Goal: Task Accomplishment & Management: Use online tool/utility

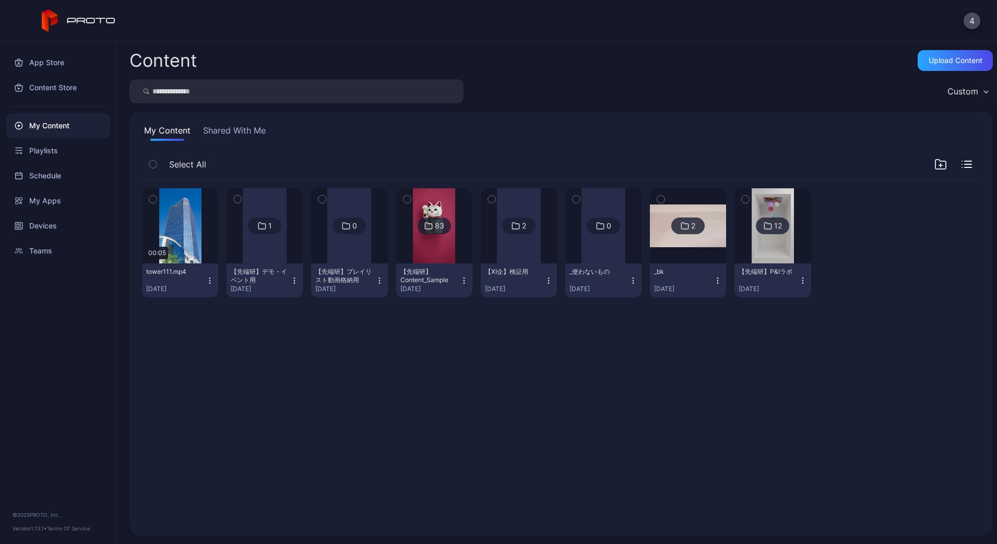
click at [227, 127] on button "Shared With Me" at bounding box center [234, 132] width 67 height 17
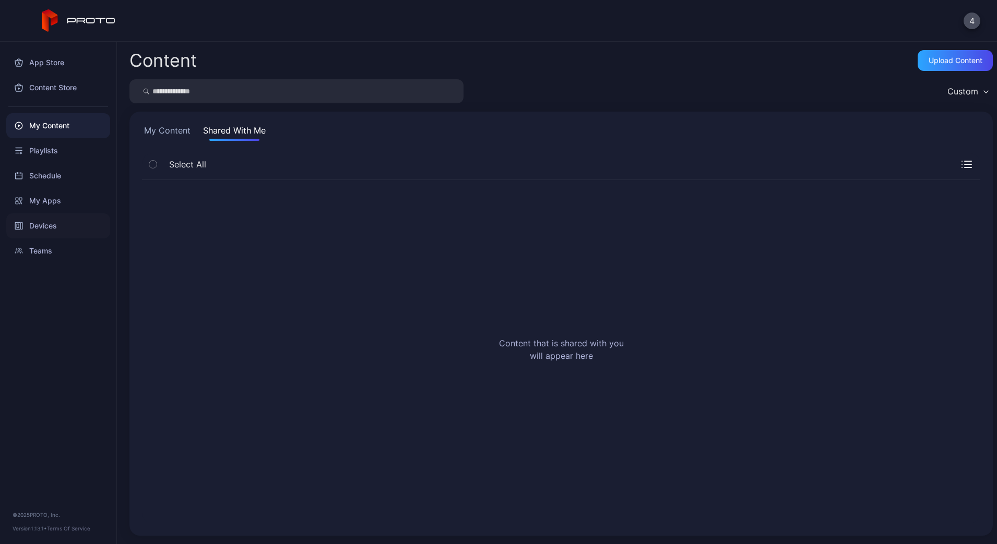
click at [43, 217] on div "Devices" at bounding box center [58, 226] width 104 height 25
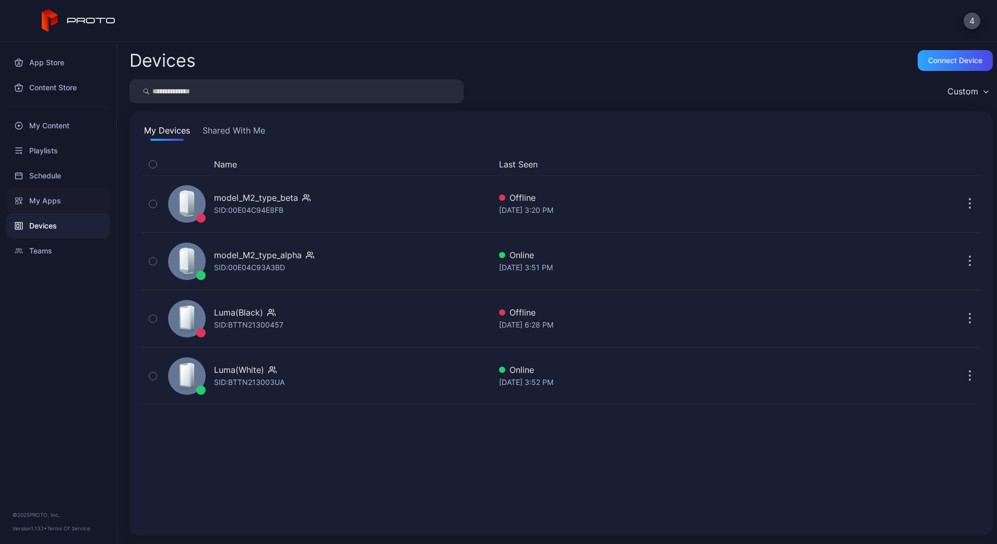
click at [55, 202] on div "My Apps" at bounding box center [58, 200] width 104 height 25
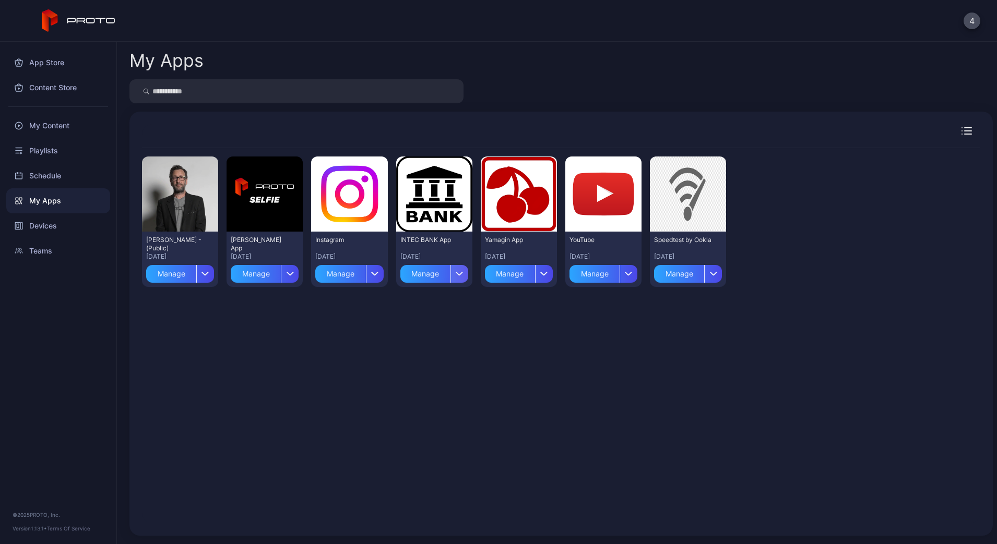
click at [463, 275] on icon "button" at bounding box center [459, 274] width 6 height 3
click at [557, 279] on div "Yamagin App [DATE] Manage" at bounding box center [519, 259] width 76 height 55
click at [553, 279] on div "button" at bounding box center [544, 274] width 18 height 18
click at [556, 306] on button "Install" at bounding box center [555, 304] width 89 height 33
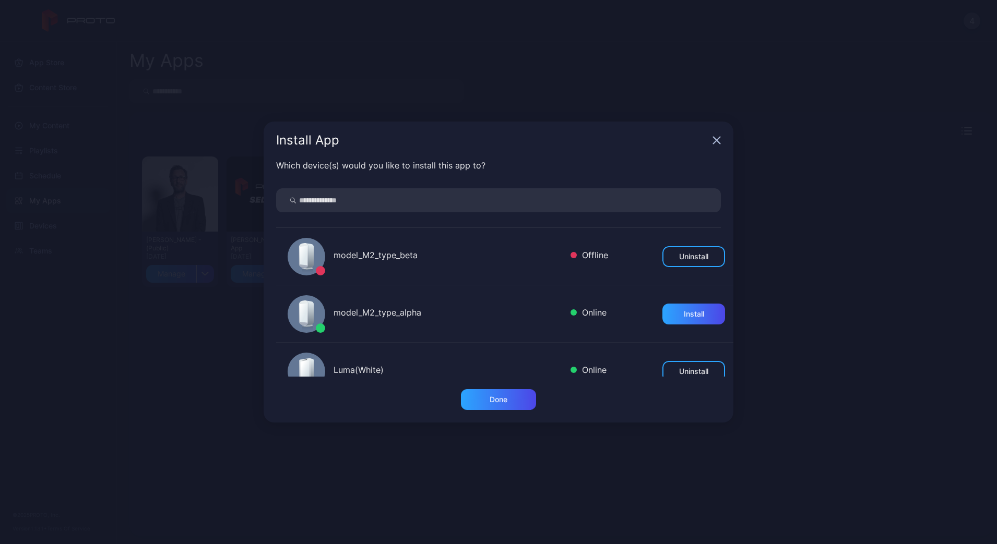
click at [394, 310] on div "model_M2_type_alpha" at bounding box center [448, 313] width 229 height 15
click at [662, 313] on div "Install" at bounding box center [693, 314] width 63 height 21
click at [486, 410] on div "Done" at bounding box center [499, 405] width 470 height 33
click at [490, 402] on div "Done" at bounding box center [499, 400] width 18 height 8
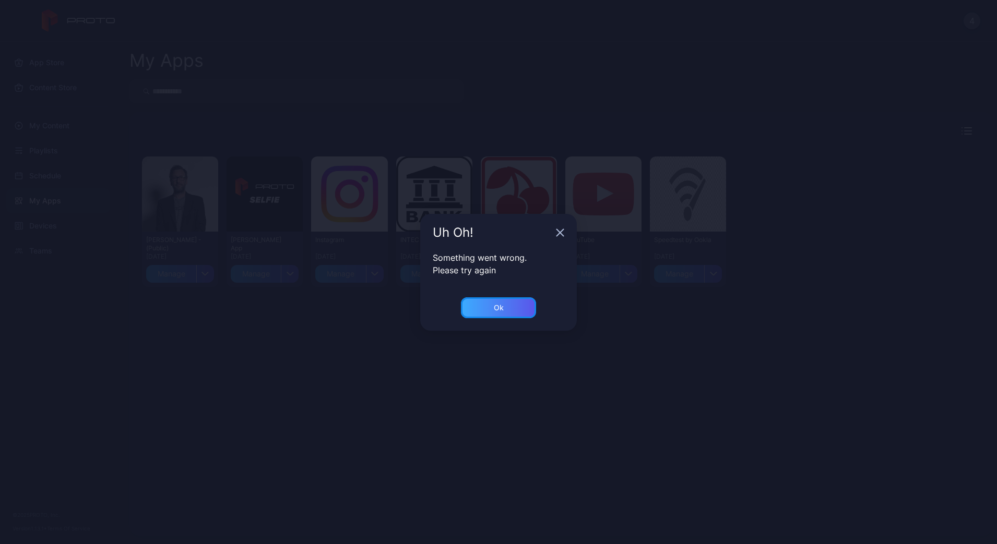
click at [489, 311] on div "Ok" at bounding box center [498, 308] width 75 height 21
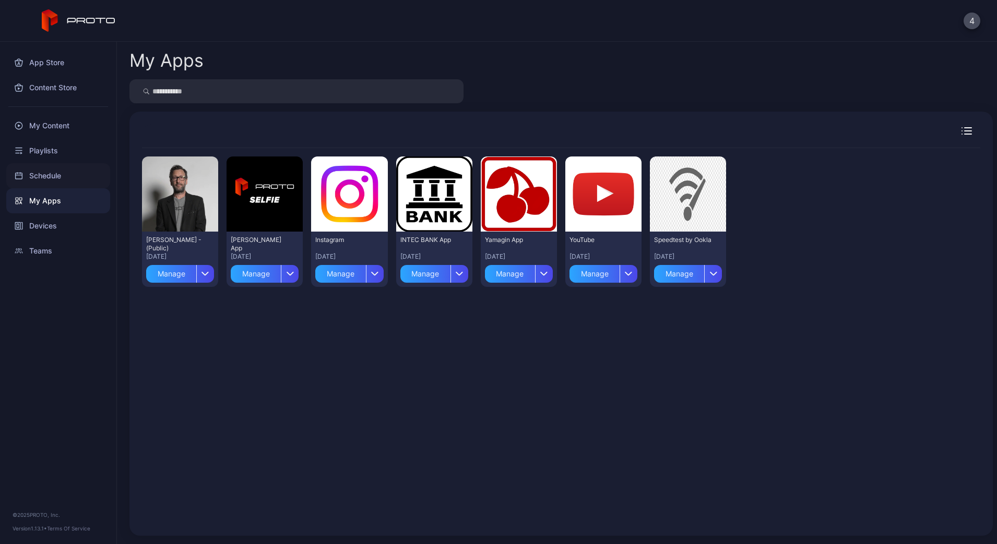
click at [69, 183] on div "Schedule" at bounding box center [58, 175] width 104 height 25
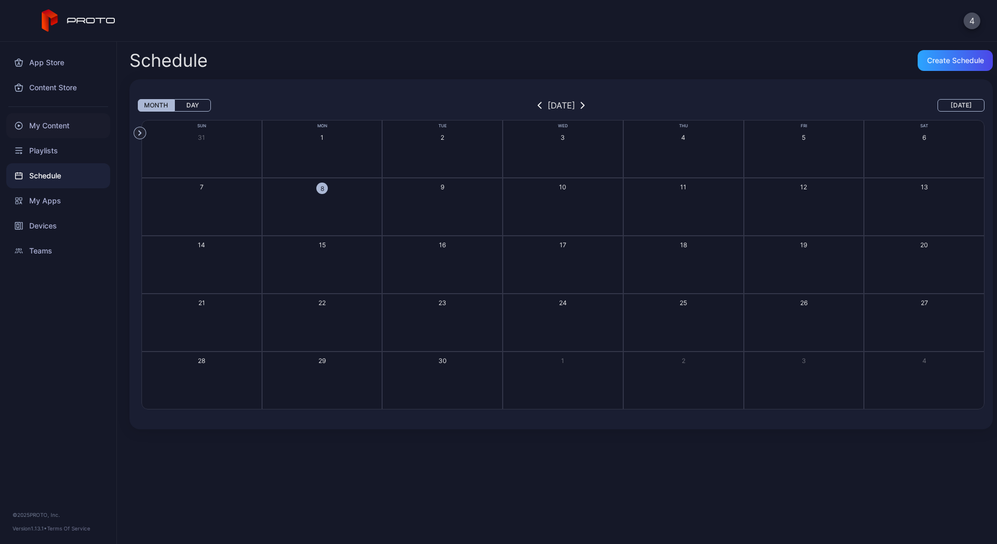
click at [54, 123] on div "My Content" at bounding box center [58, 125] width 104 height 25
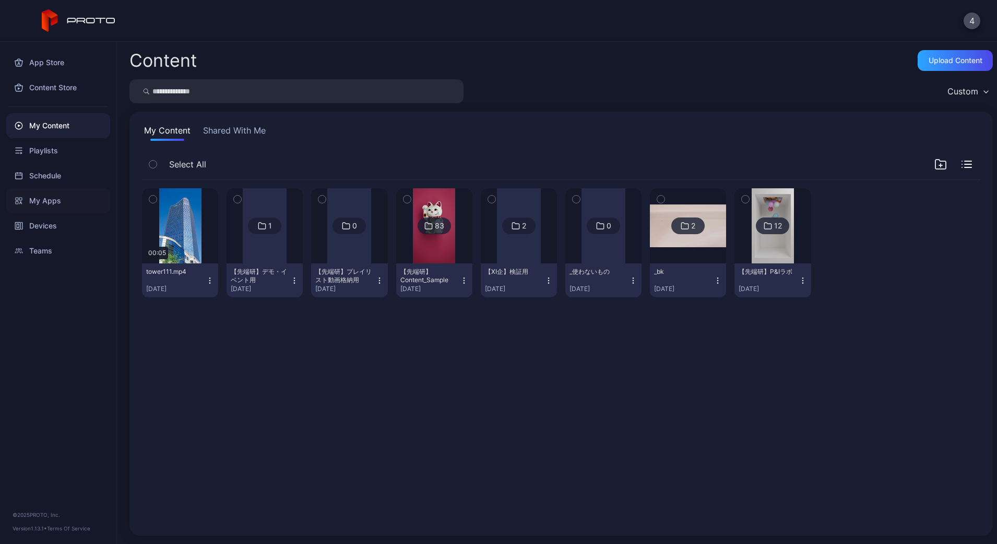
click at [65, 208] on div "My Apps" at bounding box center [58, 200] width 104 height 25
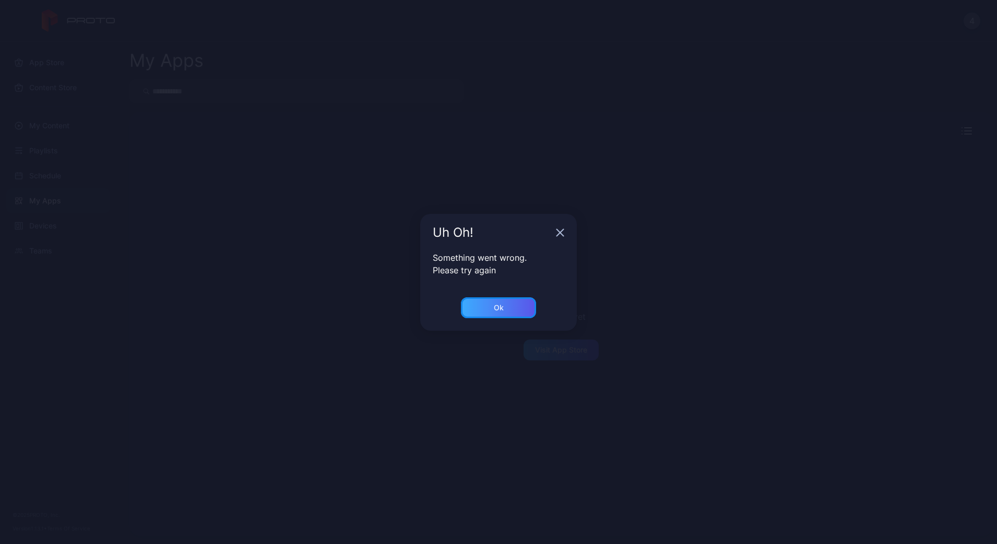
click at [507, 310] on div "Ok" at bounding box center [498, 308] width 75 height 21
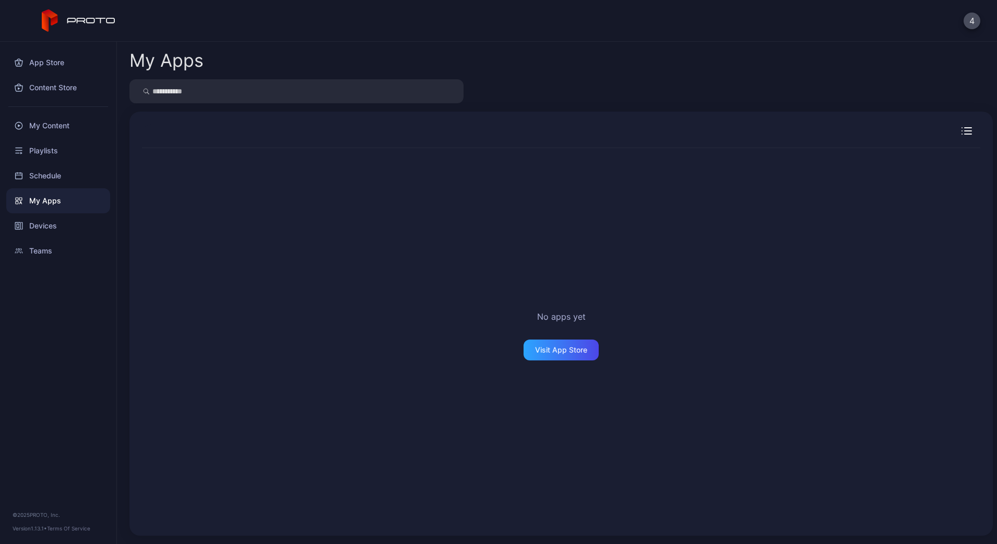
click at [43, 206] on div "My Apps" at bounding box center [58, 200] width 104 height 25
click at [42, 222] on div "Devices" at bounding box center [58, 226] width 104 height 25
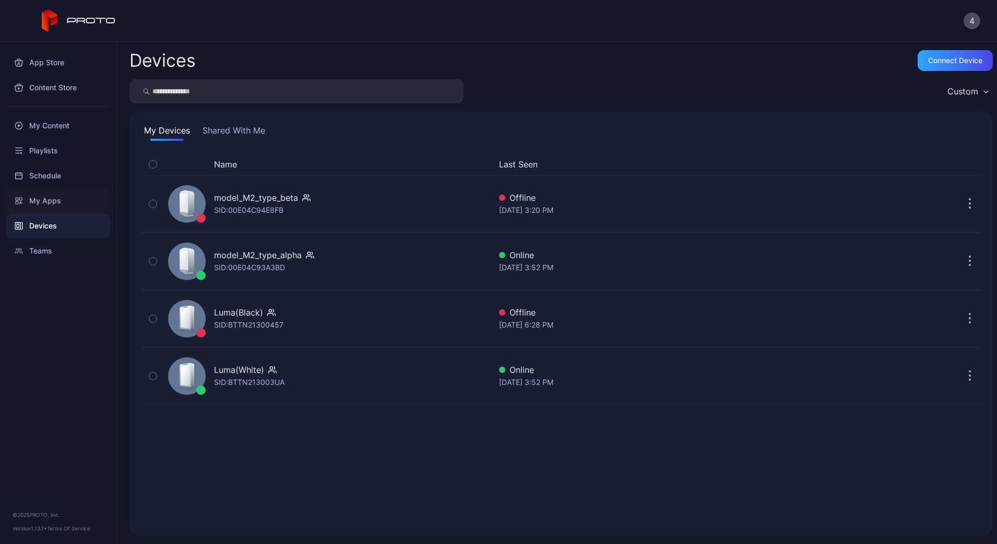
click at [48, 205] on div "My Apps" at bounding box center [58, 200] width 104 height 25
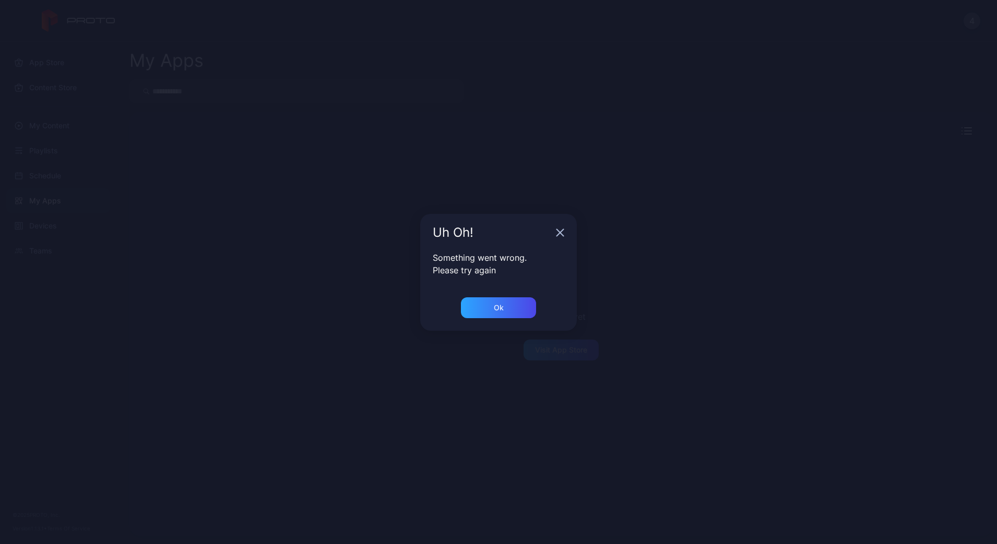
click at [515, 323] on div "Ok" at bounding box center [498, 314] width 157 height 33
drag, startPoint x: 515, startPoint y: 323, endPoint x: 506, endPoint y: 317, distance: 10.6
click at [506, 317] on div "Ok" at bounding box center [498, 314] width 157 height 33
click at [506, 317] on div "Ok" at bounding box center [498, 308] width 75 height 21
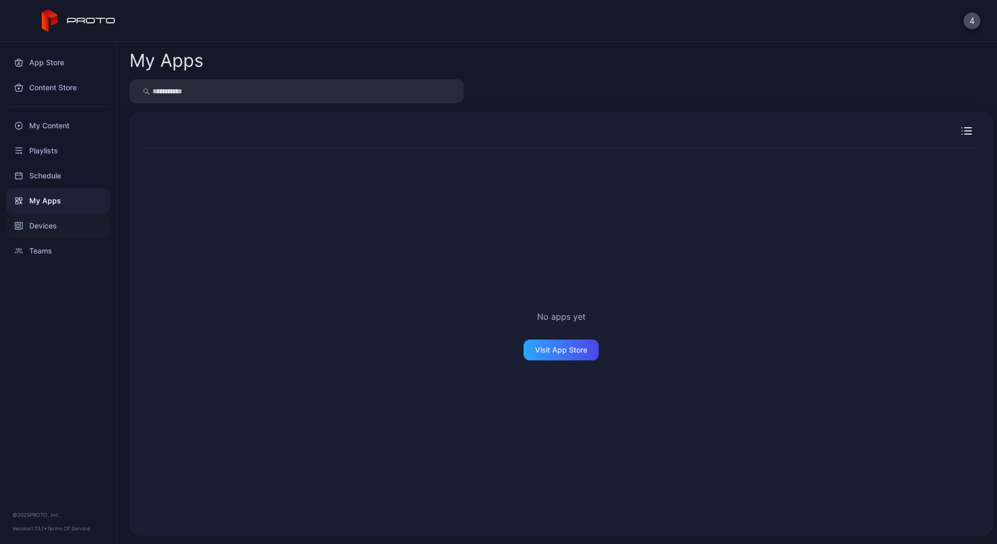
click at [23, 238] on div "App Store Content Store My Content Playlists Schedule My Apps Devices Teams" at bounding box center [58, 153] width 116 height 222
click at [24, 237] on div "Devices" at bounding box center [58, 226] width 104 height 25
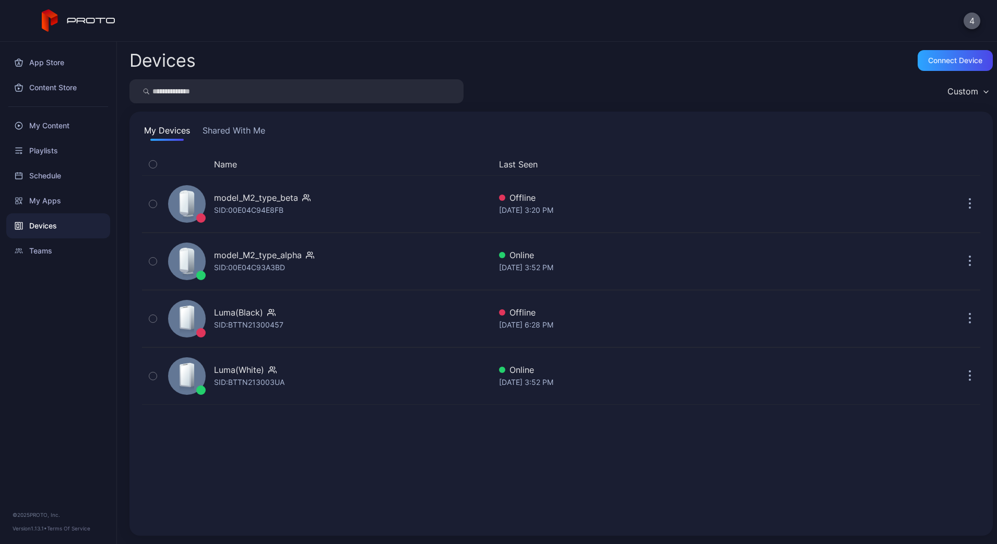
click at [977, 17] on button "4" at bounding box center [972, 21] width 17 height 17
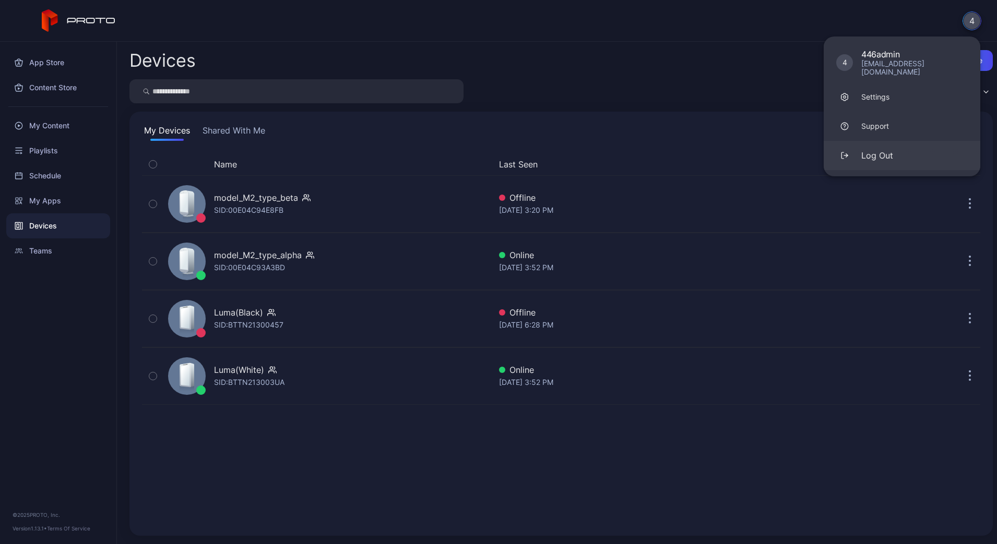
click at [880, 141] on button "Log Out" at bounding box center [902, 155] width 157 height 29
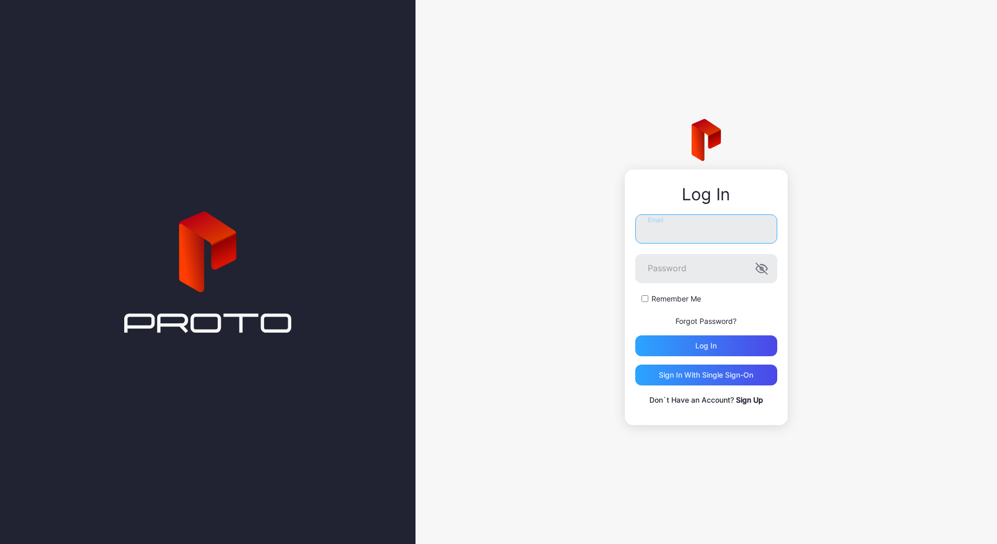
type input "**********"
click at [667, 340] on div "Log in" at bounding box center [706, 346] width 142 height 21
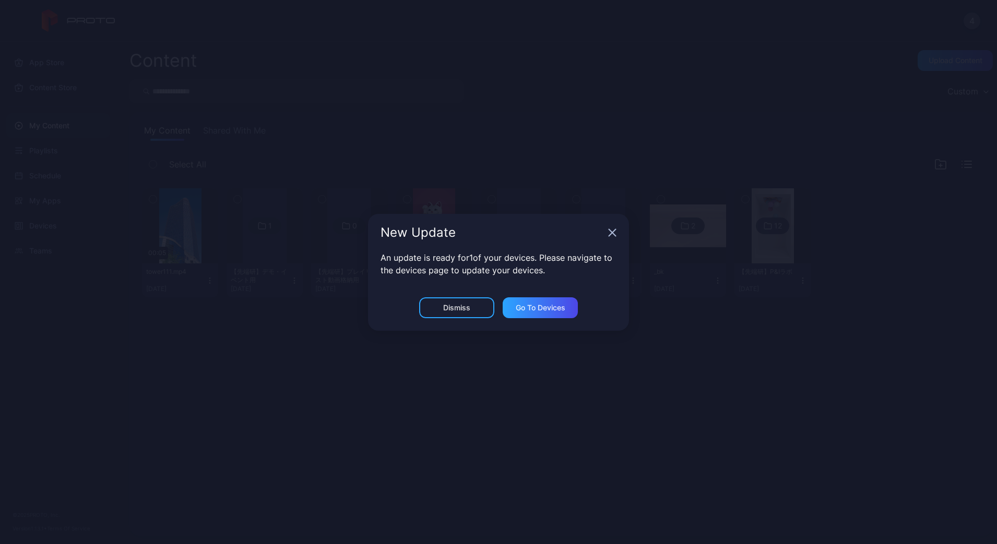
click at [611, 235] on icon "button" at bounding box center [612, 233] width 8 height 8
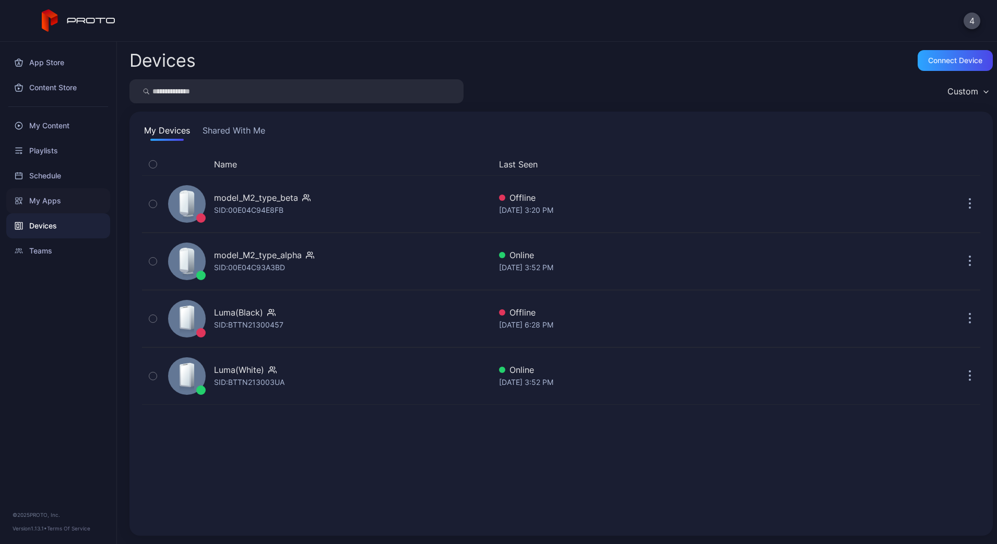
click at [63, 195] on div "My Apps" at bounding box center [58, 200] width 104 height 25
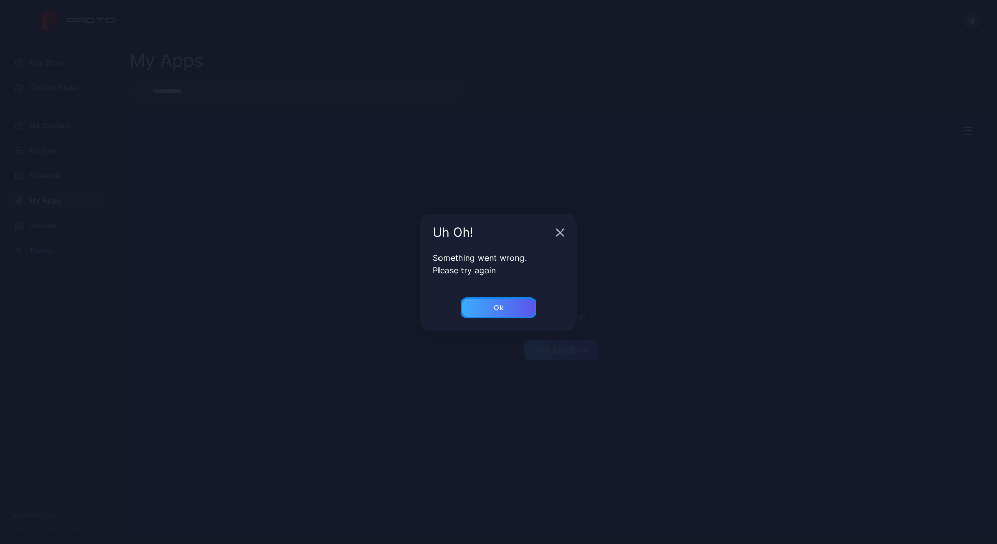
click at [503, 316] on div "Ok" at bounding box center [498, 308] width 75 height 21
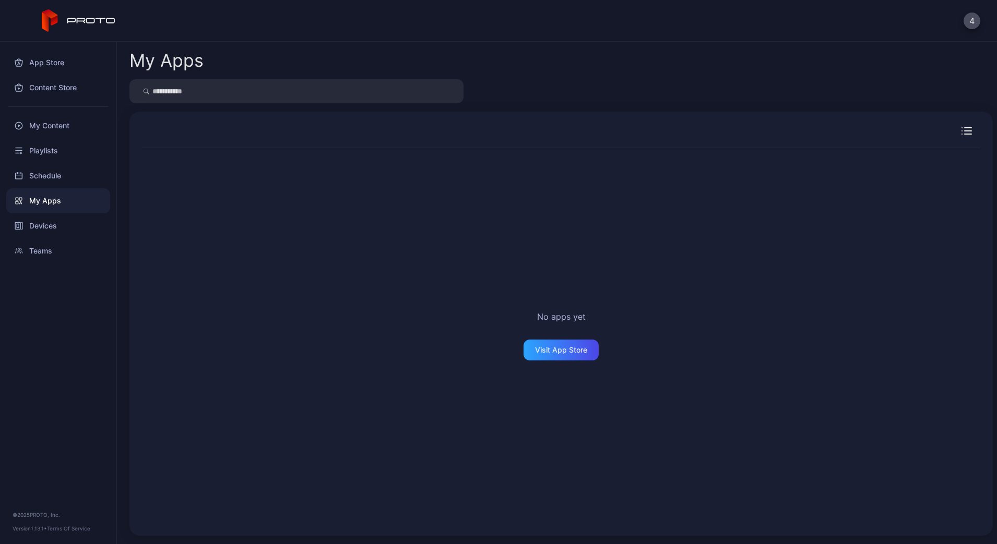
click at [74, 201] on div "My Apps" at bounding box center [58, 200] width 104 height 25
click at [49, 226] on div "Devices" at bounding box center [58, 226] width 104 height 25
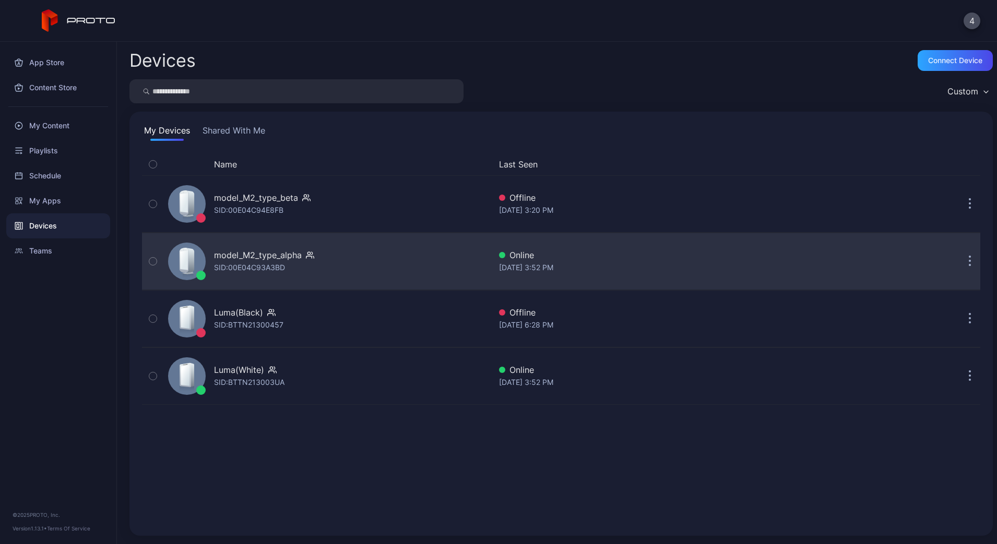
click at [317, 251] on div "model_M2_type_alpha SID: 00E04C93A3BD" at bounding box center [327, 261] width 327 height 52
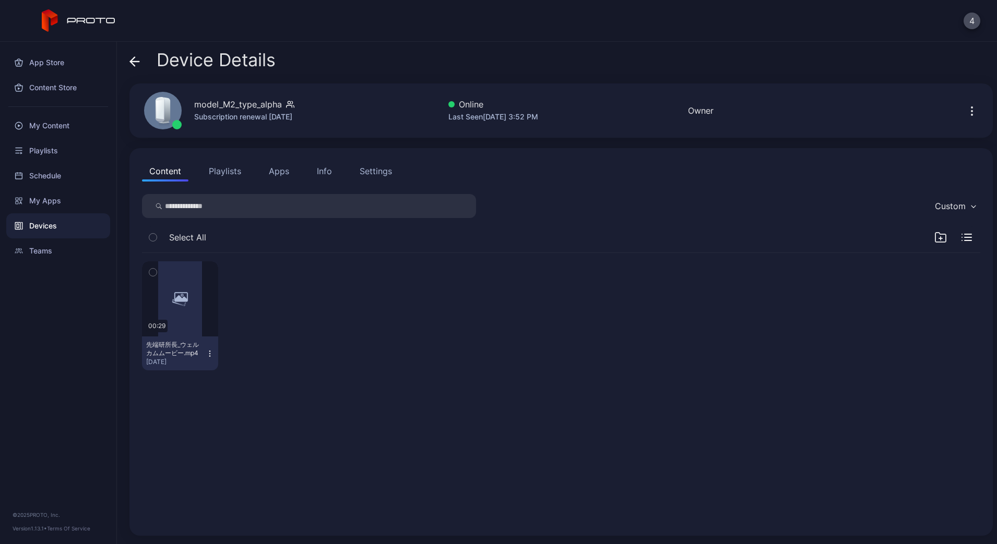
click at [289, 172] on button "Apps" at bounding box center [279, 171] width 35 height 21
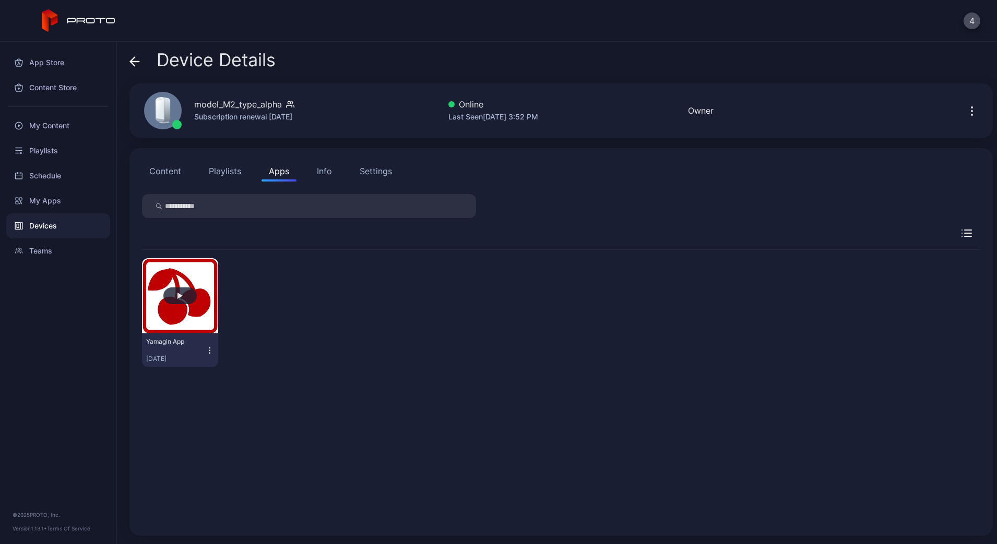
click at [179, 306] on button "button" at bounding box center [180, 295] width 76 height 75
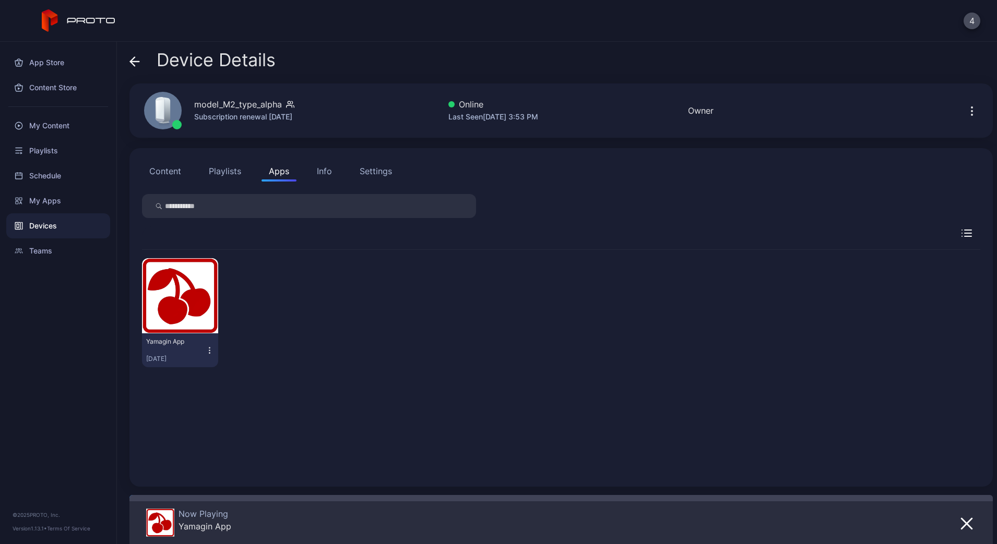
click at [171, 173] on button "Content" at bounding box center [165, 171] width 46 height 21
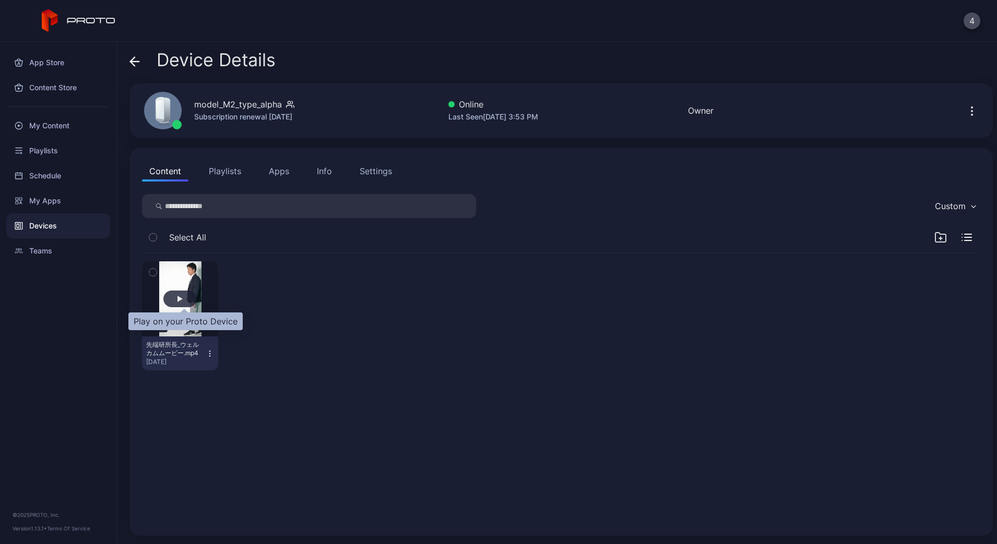
click at [183, 298] on div "button" at bounding box center [179, 299] width 5 height 6
click at [69, 152] on div "Playlists" at bounding box center [58, 150] width 104 height 25
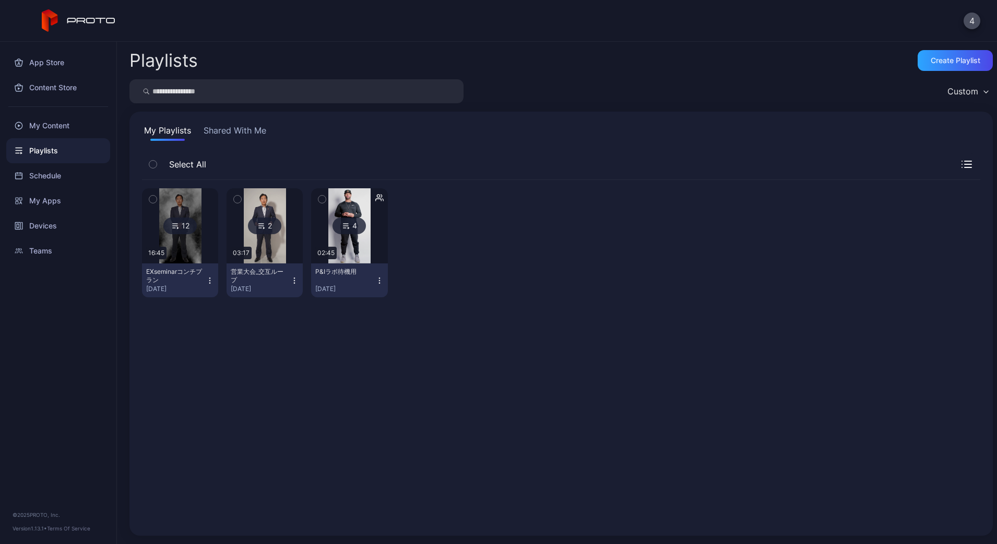
click at [62, 140] on div "Playlists" at bounding box center [58, 150] width 104 height 25
click at [60, 128] on div "My Content" at bounding box center [58, 125] width 104 height 25
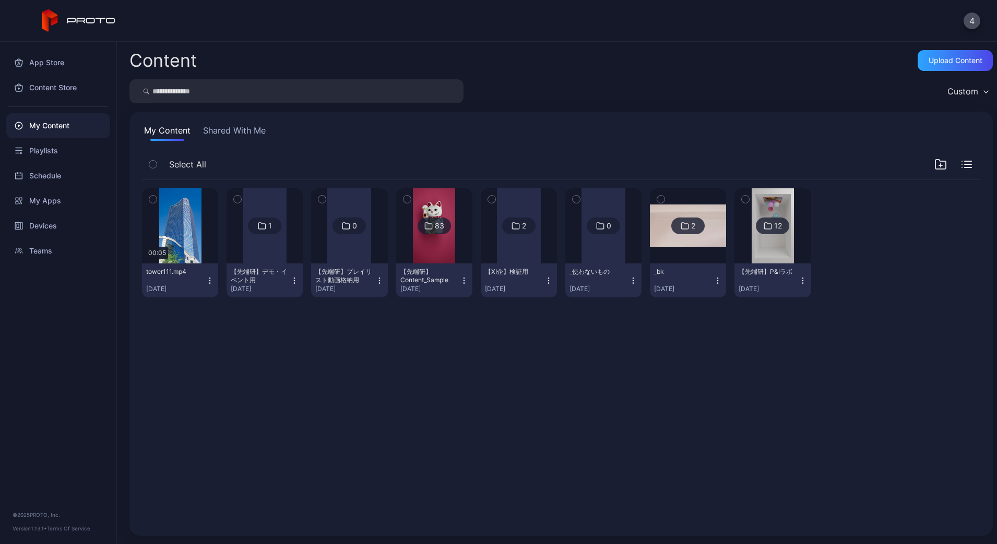
click at [807, 282] on icon "button" at bounding box center [803, 281] width 8 height 8
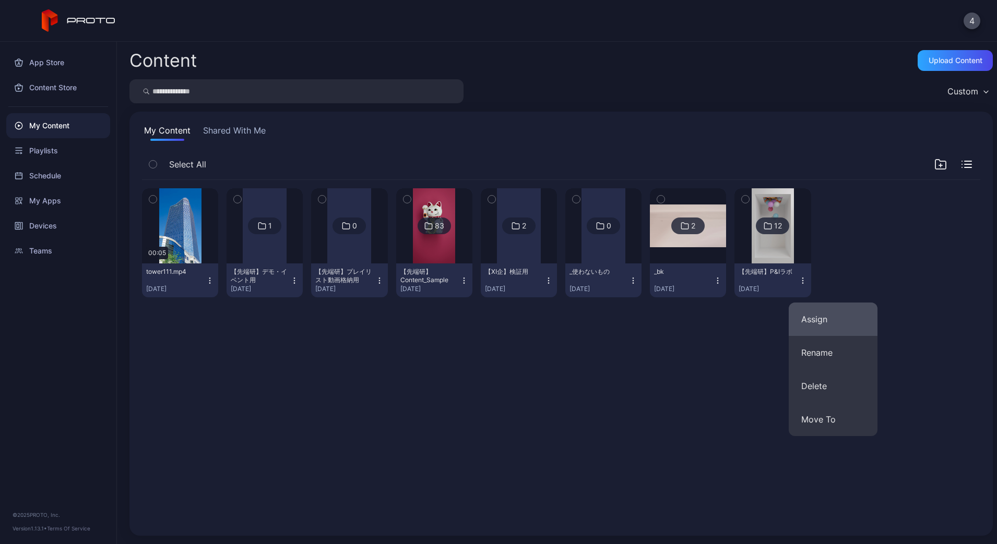
click at [821, 331] on button "Assign" at bounding box center [833, 319] width 89 height 33
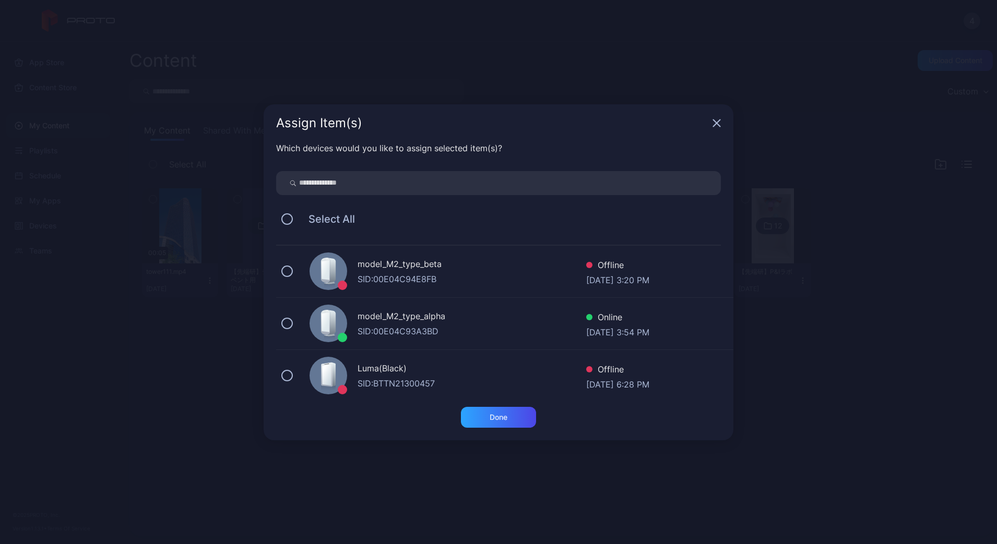
click at [400, 338] on div "model_M2_type_alpha SID: 00E04C93A3BD Online [DATE] 3:54 PM" at bounding box center [504, 324] width 457 height 52
click at [487, 430] on div "Done" at bounding box center [499, 423] width 470 height 33
click at [485, 411] on div "Done" at bounding box center [498, 417] width 75 height 21
click at [246, 466] on div "Assign Item(s) Which devices would you like to assign selected item(s)? Select …" at bounding box center [498, 272] width 997 height 544
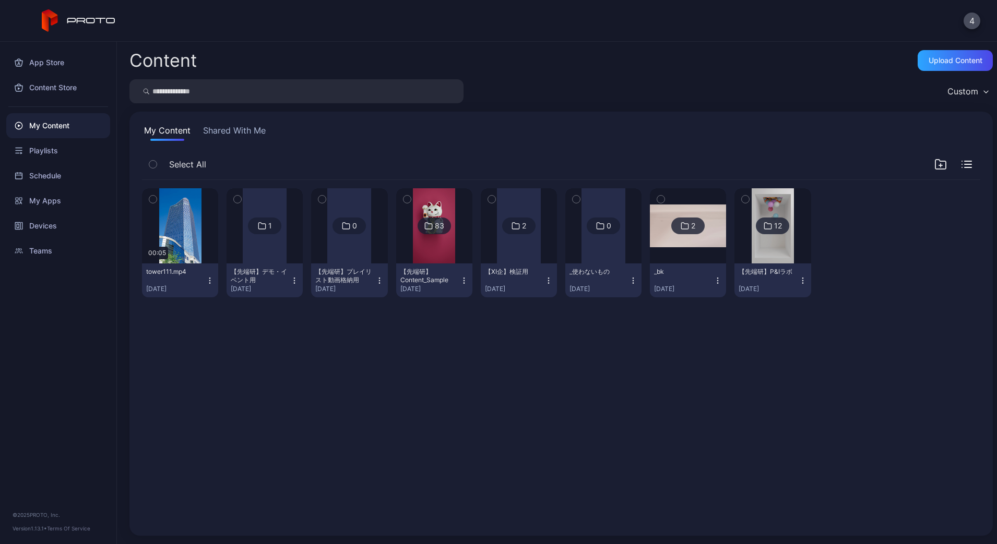
click at [798, 278] on div "【先端研】P&Iラボ [DATE]" at bounding box center [769, 281] width 60 height 26
click at [71, 158] on div "Playlists" at bounding box center [58, 150] width 104 height 25
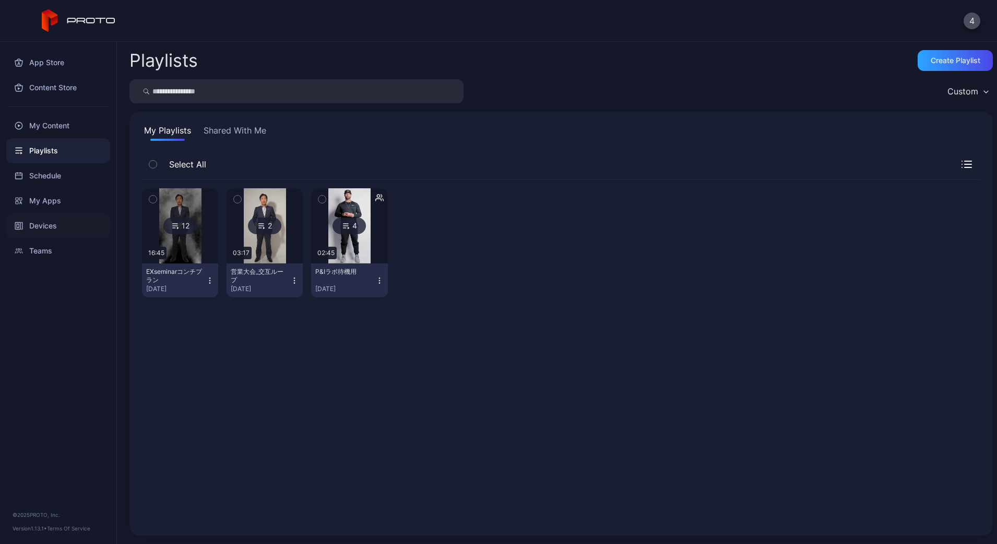
click at [52, 223] on div "Devices" at bounding box center [58, 226] width 104 height 25
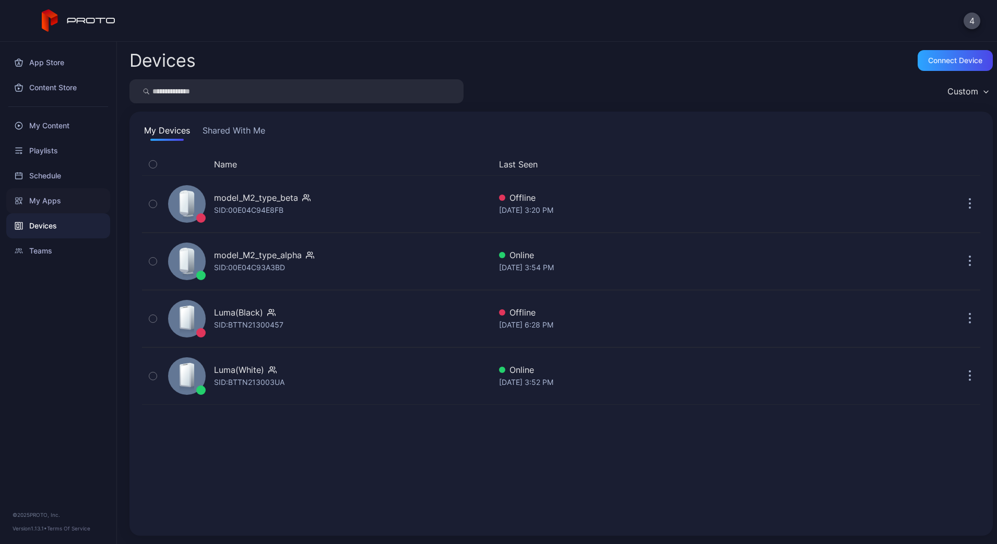
click at [57, 206] on div "My Apps" at bounding box center [58, 200] width 104 height 25
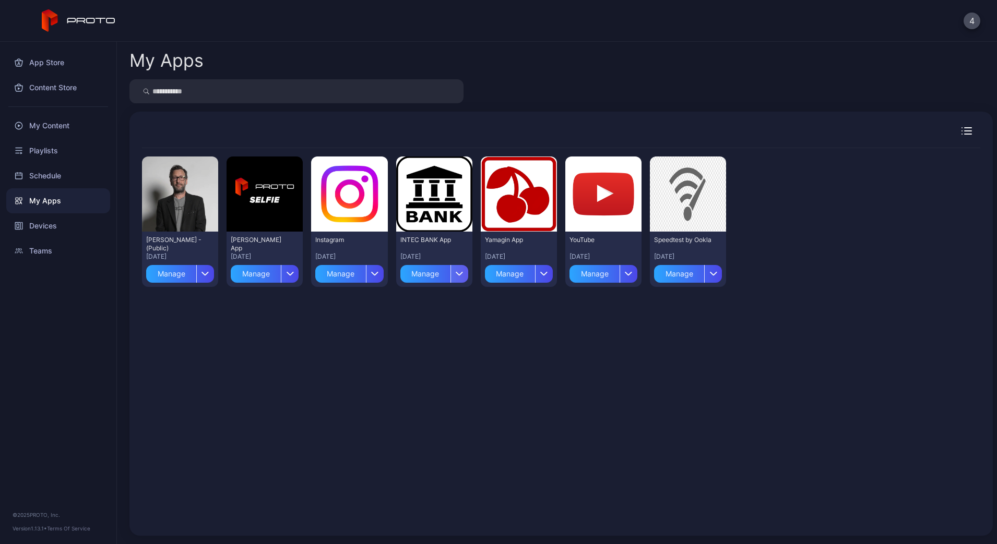
click at [468, 279] on div "button" at bounding box center [460, 274] width 18 height 18
click at [469, 297] on button "Install" at bounding box center [462, 304] width 89 height 33
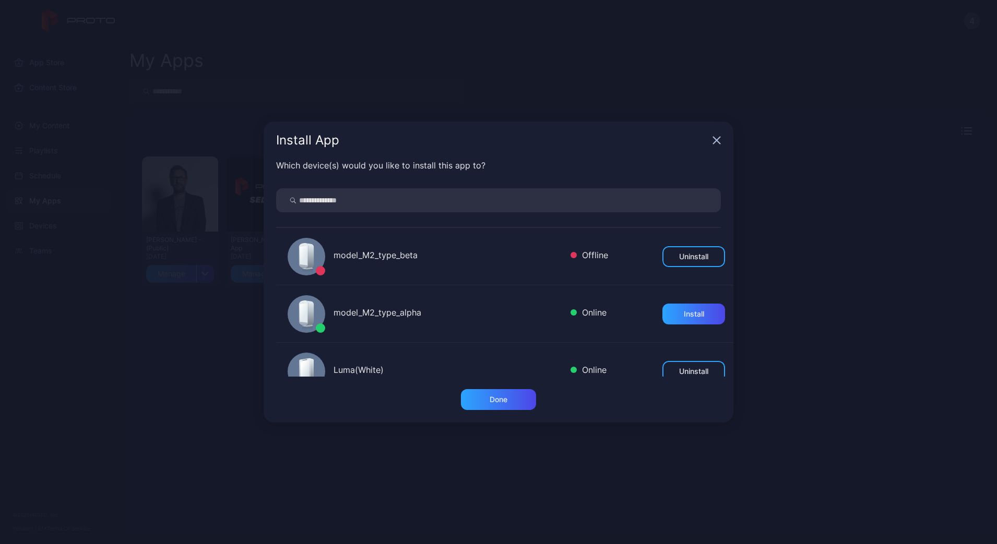
click at [362, 310] on div "model_M2_type_alpha" at bounding box center [448, 313] width 229 height 15
click at [672, 307] on div "Install" at bounding box center [693, 314] width 63 height 21
click at [485, 405] on div "Done" at bounding box center [498, 399] width 75 height 21
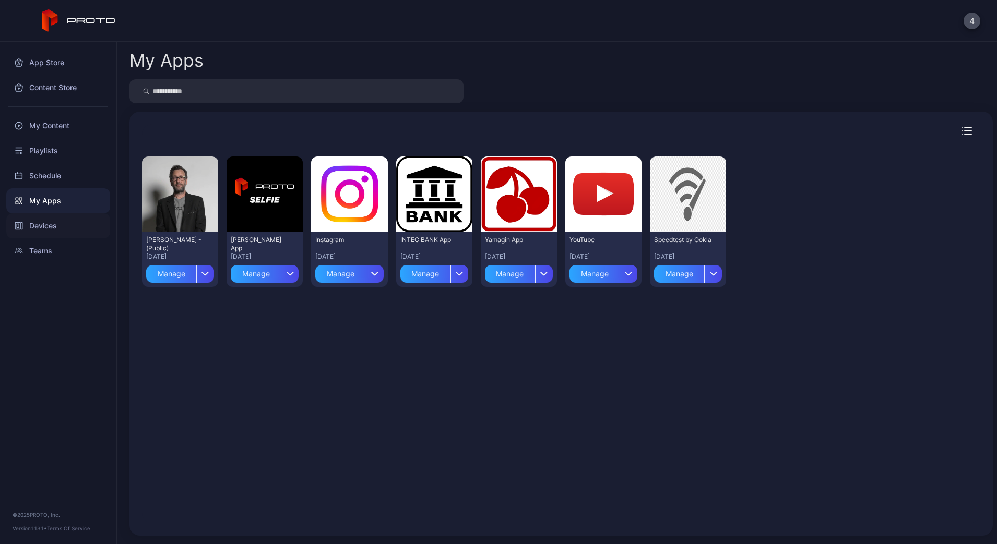
click at [42, 220] on div "Devices" at bounding box center [58, 226] width 104 height 25
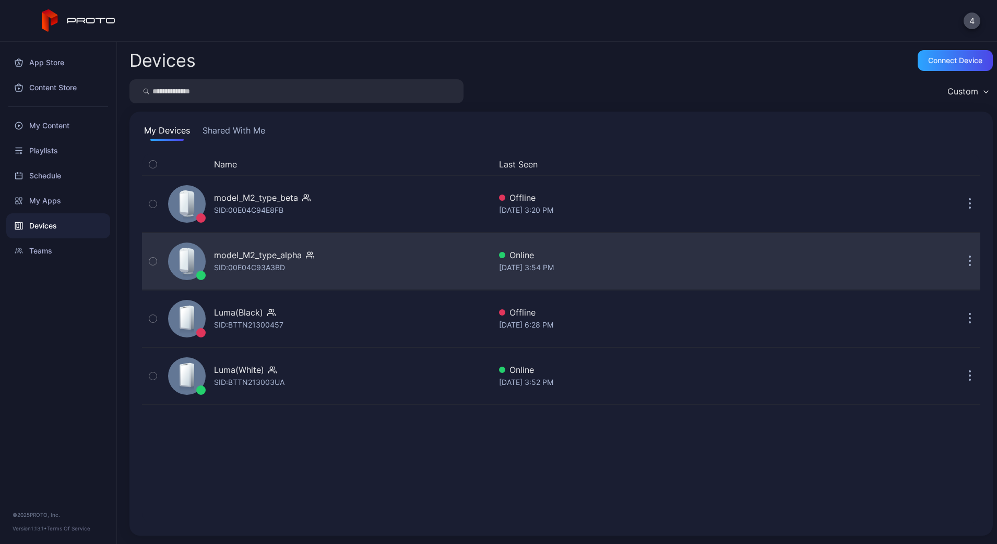
click at [243, 250] on div "model_M2_type_alpha" at bounding box center [258, 255] width 88 height 13
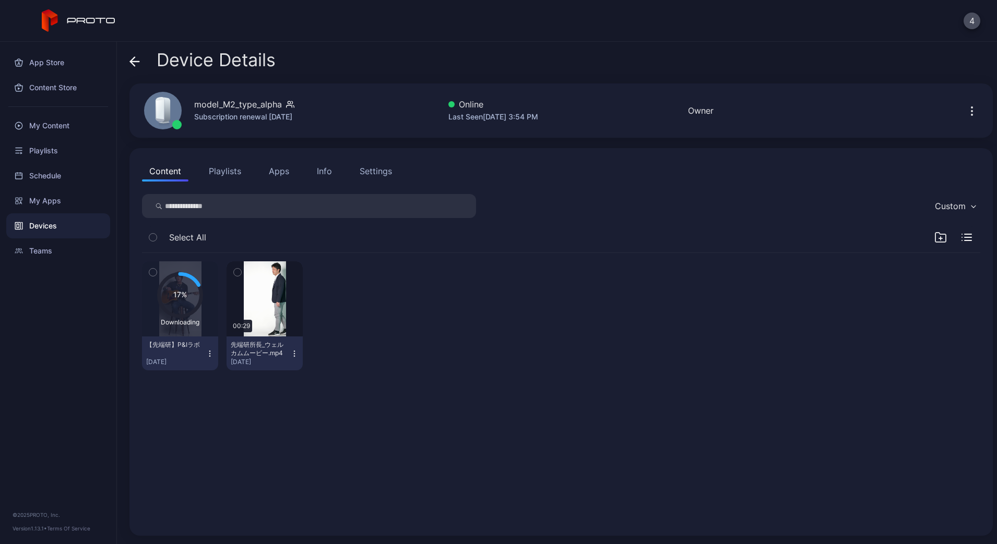
click at [301, 170] on div "Content Playlists Apps Info Settings" at bounding box center [561, 171] width 838 height 21
click at [285, 175] on button "Apps" at bounding box center [279, 171] width 35 height 21
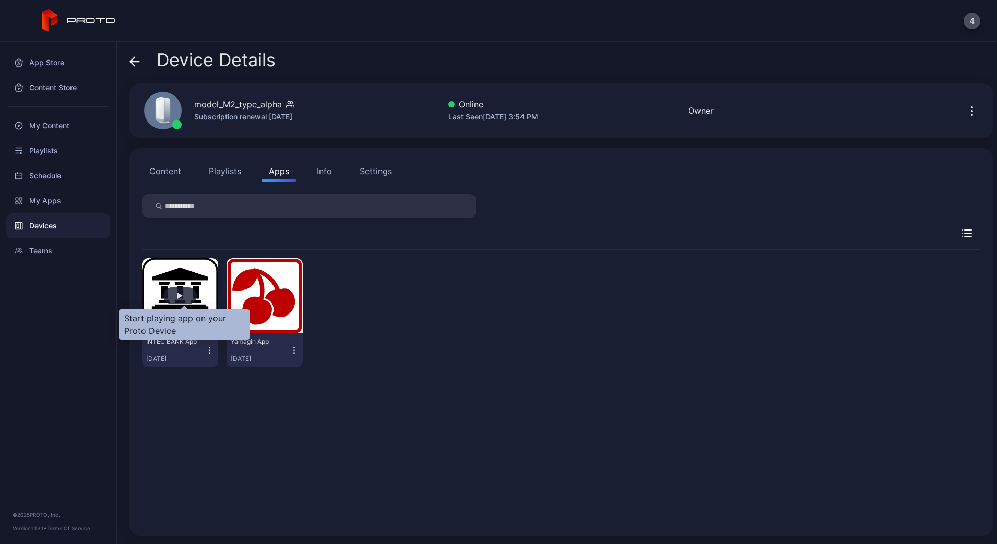
click at [187, 296] on div "button" at bounding box center [179, 296] width 33 height 17
click at [185, 174] on button "Content" at bounding box center [165, 171] width 46 height 21
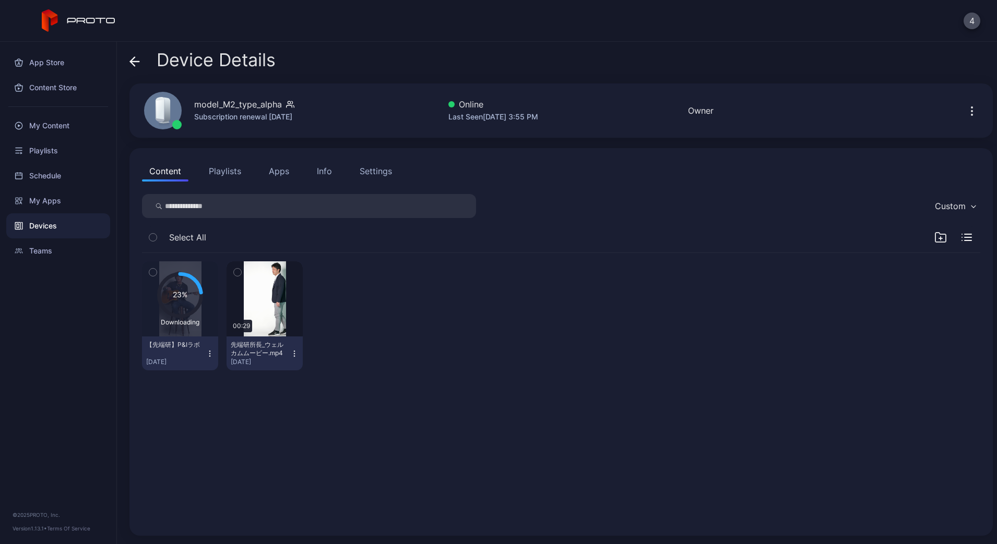
click at [193, 344] on div "【先端研】P&Iラボ" at bounding box center [174, 345] width 57 height 8
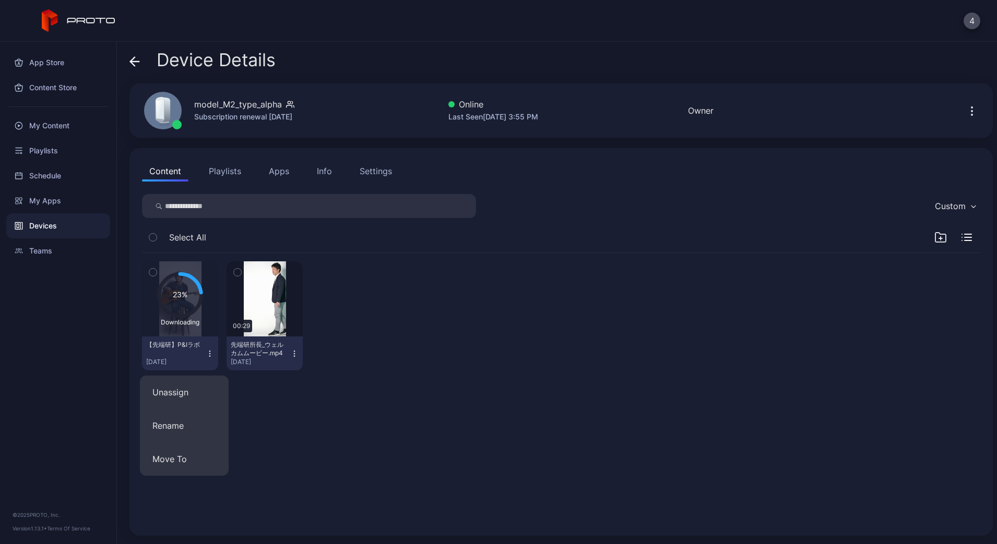
click at [193, 344] on div "【先端研】P&Iラボ" at bounding box center [174, 345] width 57 height 8
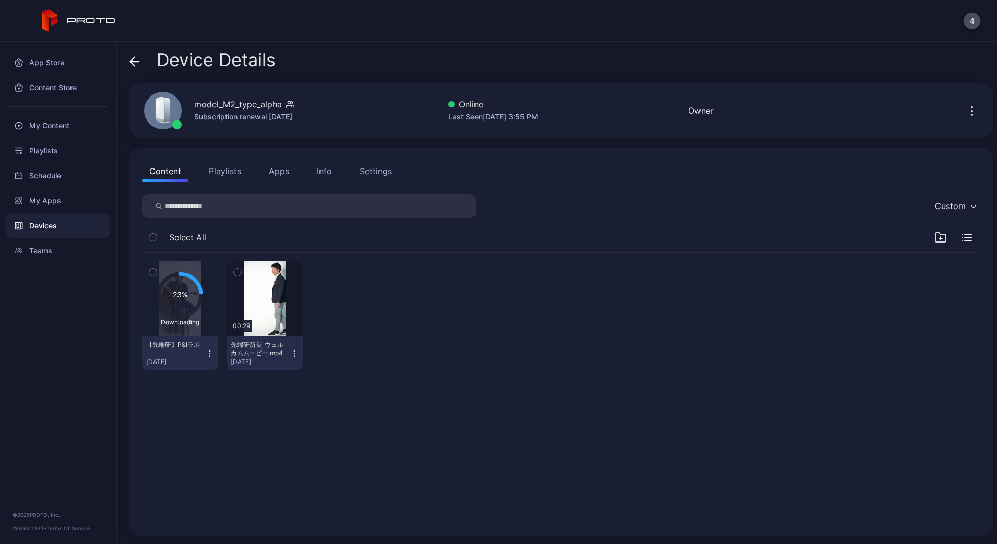
click at [195, 298] on icon at bounding box center [180, 295] width 42 height 42
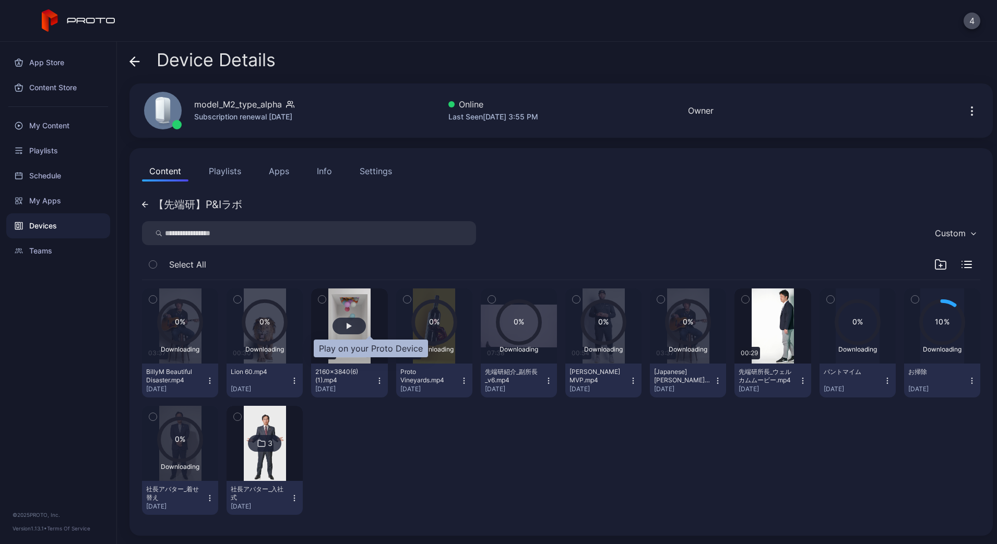
click at [366, 325] on div "button" at bounding box center [349, 326] width 33 height 17
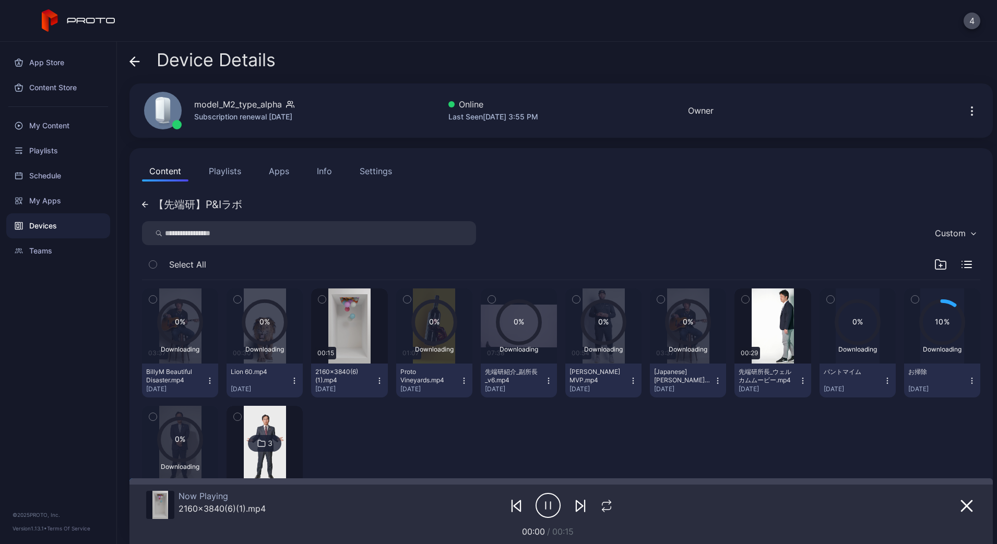
click at [408, 405] on div "0% Downloading 03:37 [PERSON_NAME] Beautiful Disaster.mp4 [DATE] 0% Downloading…" at bounding box center [561, 401] width 838 height 243
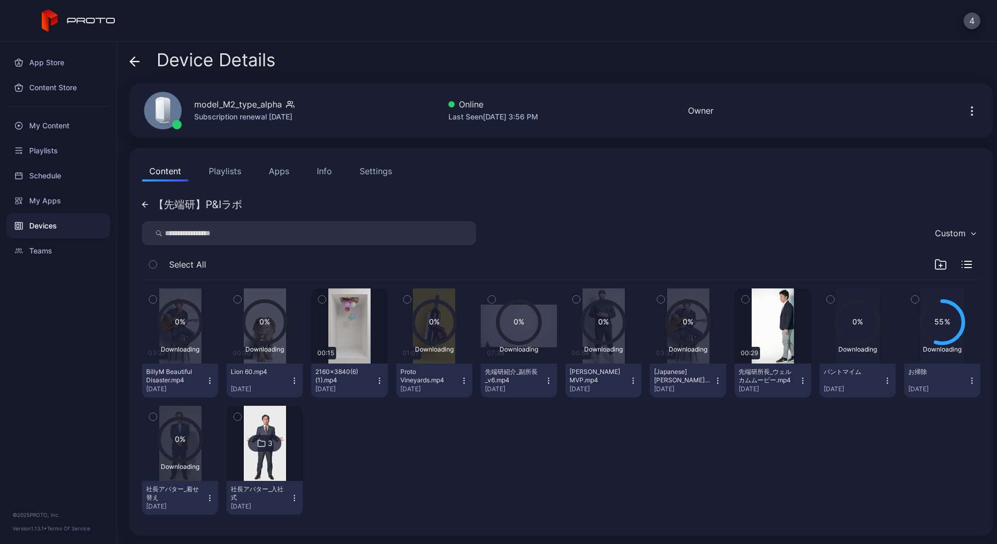
click at [150, 200] on div "【先端研】P&Iラボ" at bounding box center [192, 204] width 100 height 10
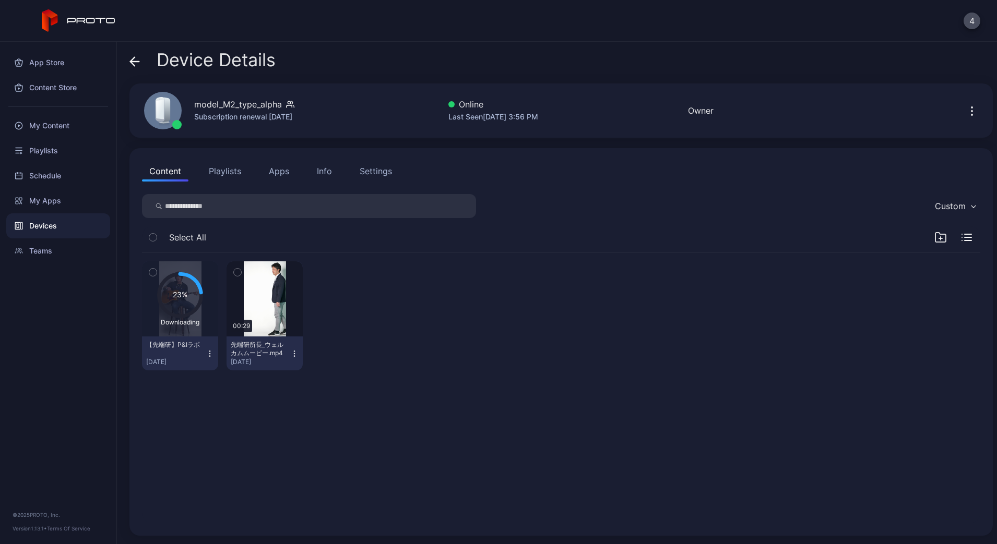
click at [214, 357] on icon "button" at bounding box center [210, 354] width 8 height 8
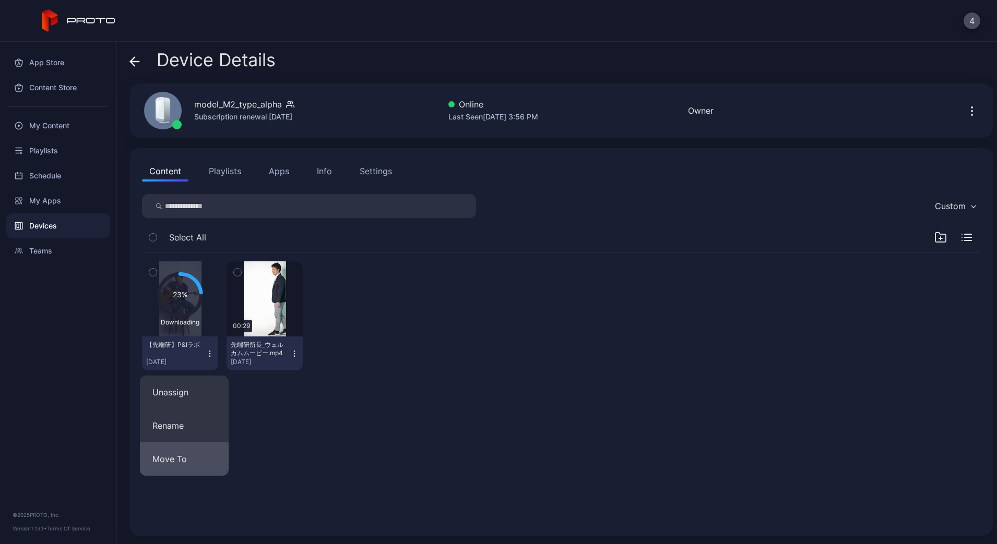
click at [192, 464] on button "Move To" at bounding box center [184, 459] width 89 height 33
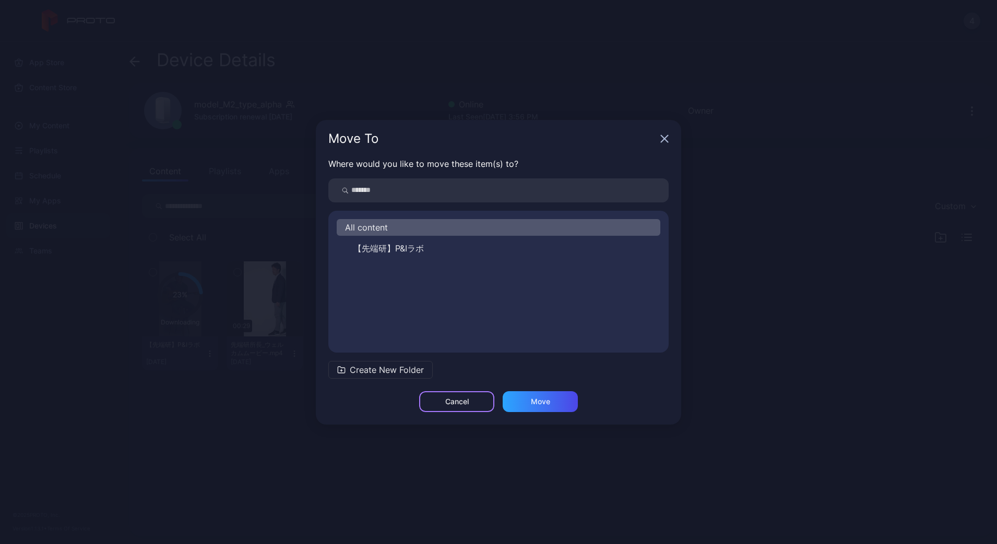
click at [452, 402] on div "Cancel" at bounding box center [456, 402] width 23 height 8
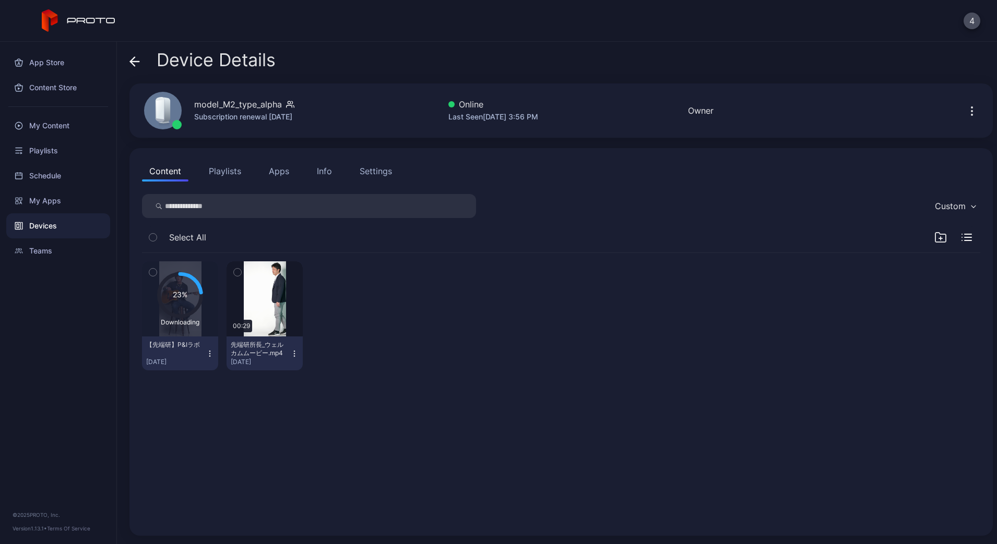
click at [151, 243] on button "button" at bounding box center [153, 238] width 22 height 22
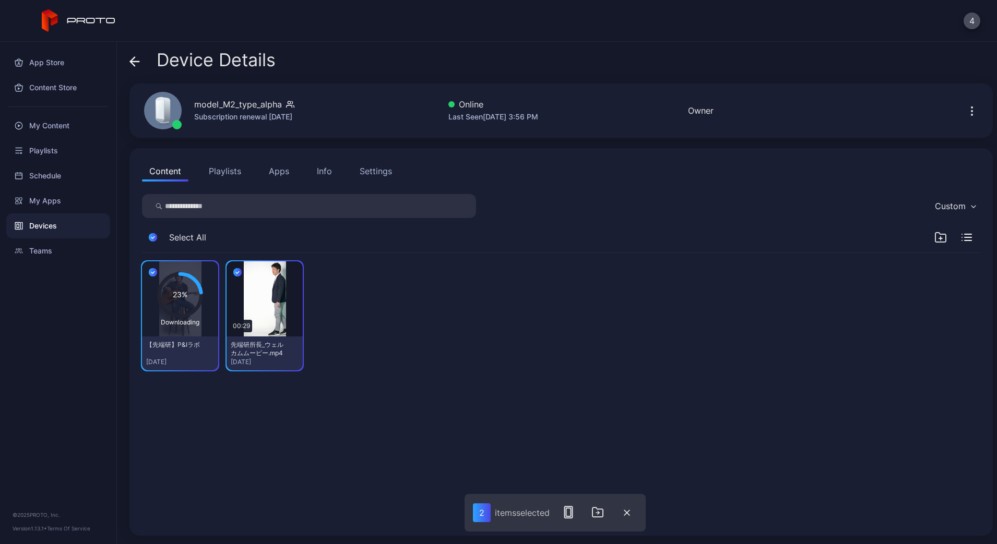
click at [151, 243] on button "button" at bounding box center [153, 238] width 22 height 22
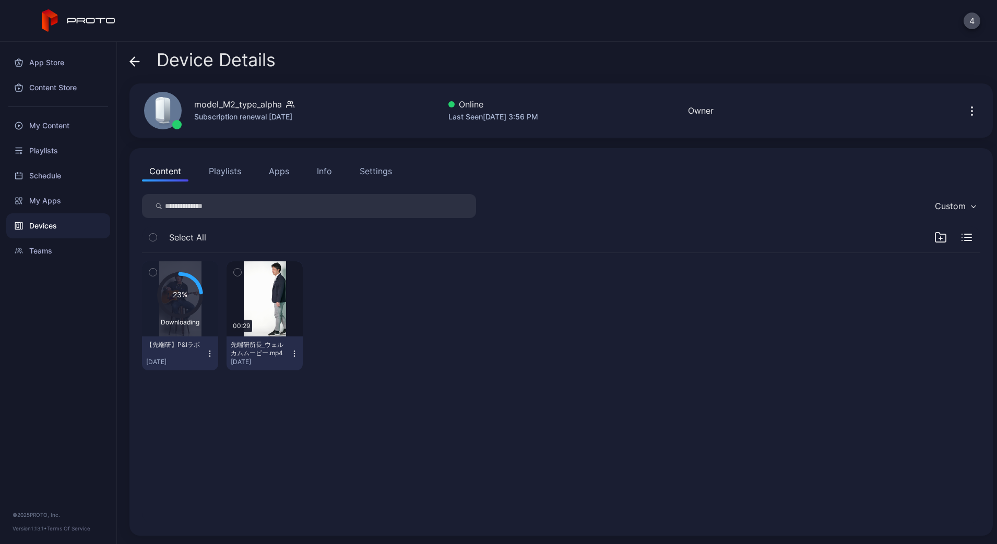
click at [151, 267] on icon "button" at bounding box center [152, 272] width 7 height 11
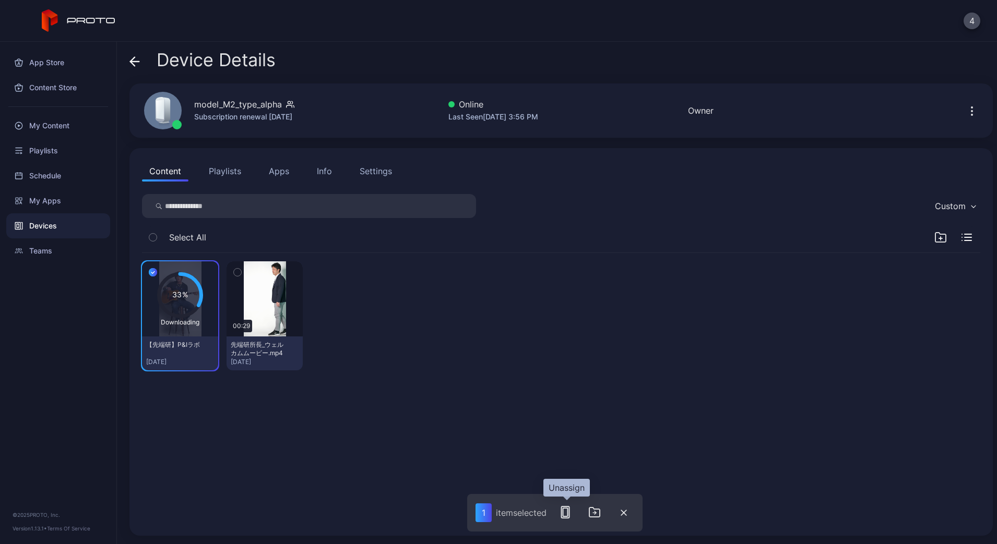
click at [560, 520] on button "button" at bounding box center [565, 512] width 21 height 21
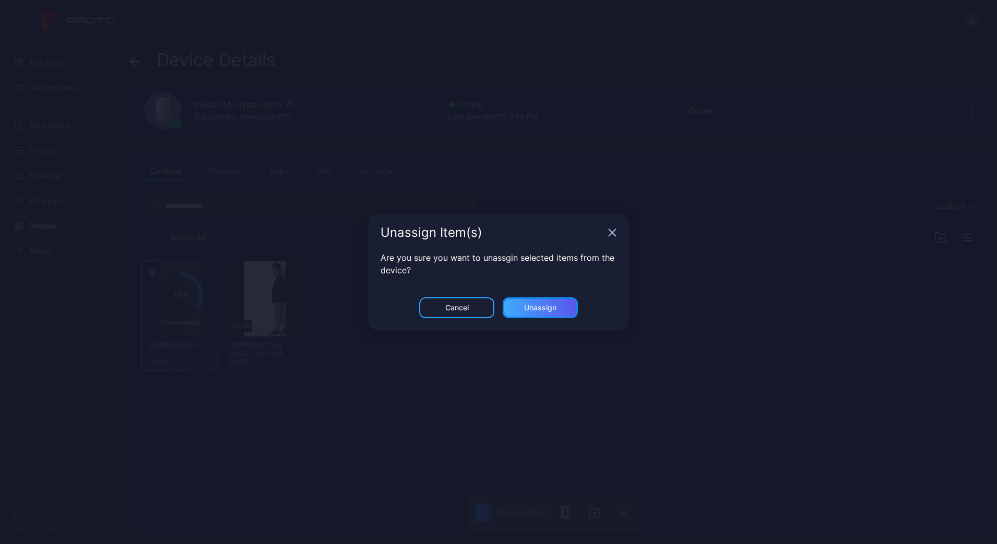
click at [561, 305] on div "Unassign" at bounding box center [540, 308] width 75 height 21
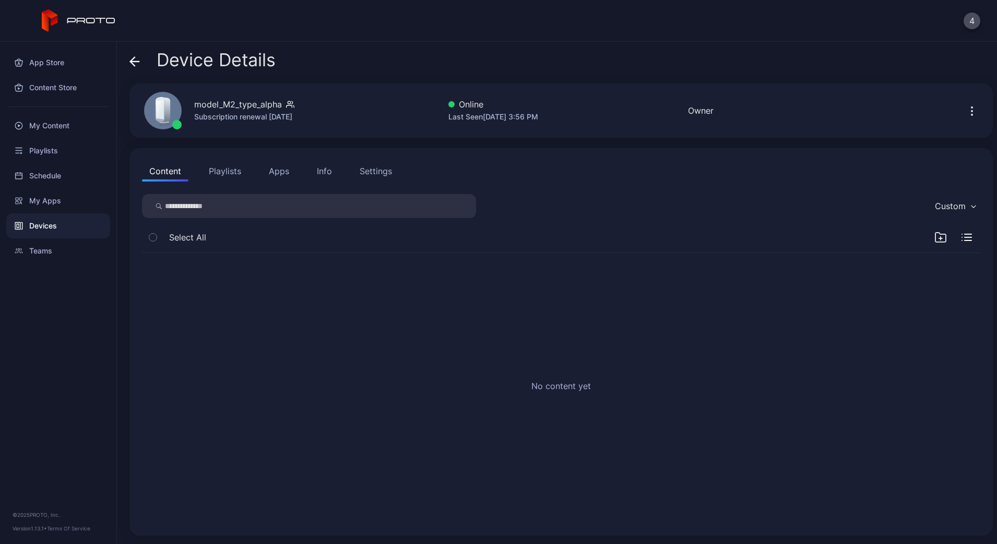
click at [176, 158] on div "Content Playlists Apps Info Settings Custom Select All No content yet" at bounding box center [560, 342] width 863 height 388
click at [180, 171] on button "Content" at bounding box center [165, 171] width 46 height 21
click at [228, 168] on button "Playlists" at bounding box center [225, 171] width 47 height 21
click at [323, 171] on div "Info" at bounding box center [324, 171] width 15 height 13
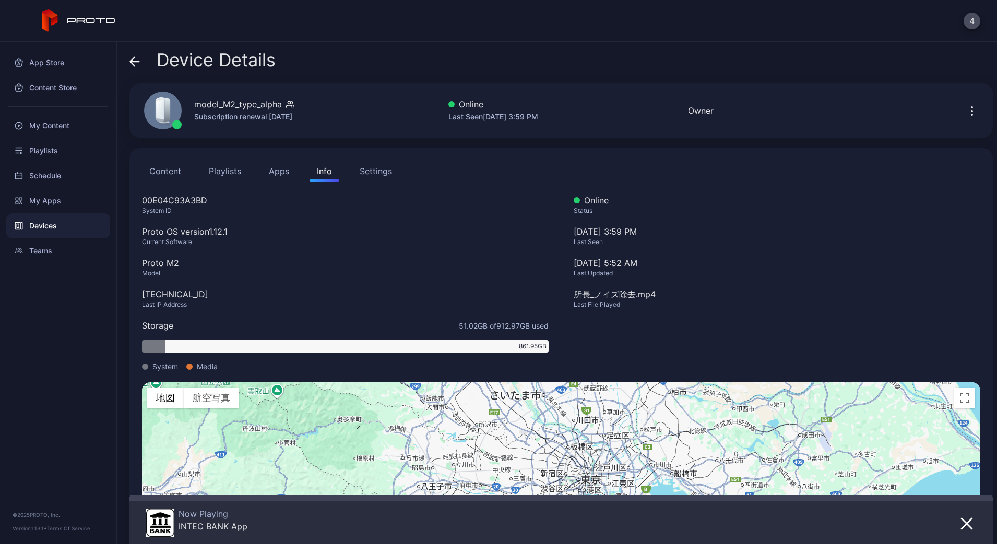
click at [268, 162] on button "Apps" at bounding box center [279, 171] width 35 height 21
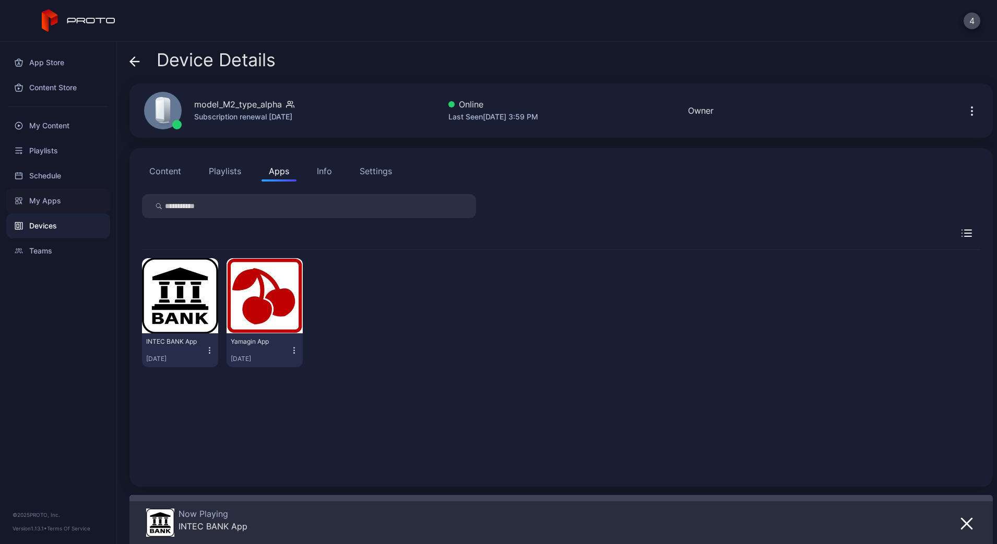
click at [67, 192] on div "My Apps" at bounding box center [58, 200] width 104 height 25
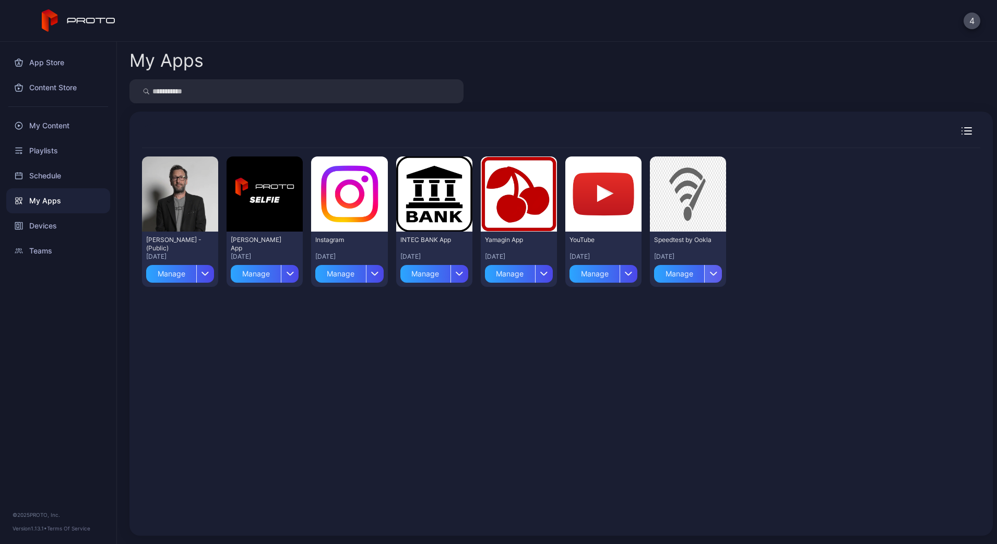
click at [722, 278] on div "button" at bounding box center [713, 274] width 18 height 18
click at [729, 313] on button "Install" at bounding box center [740, 304] width 89 height 33
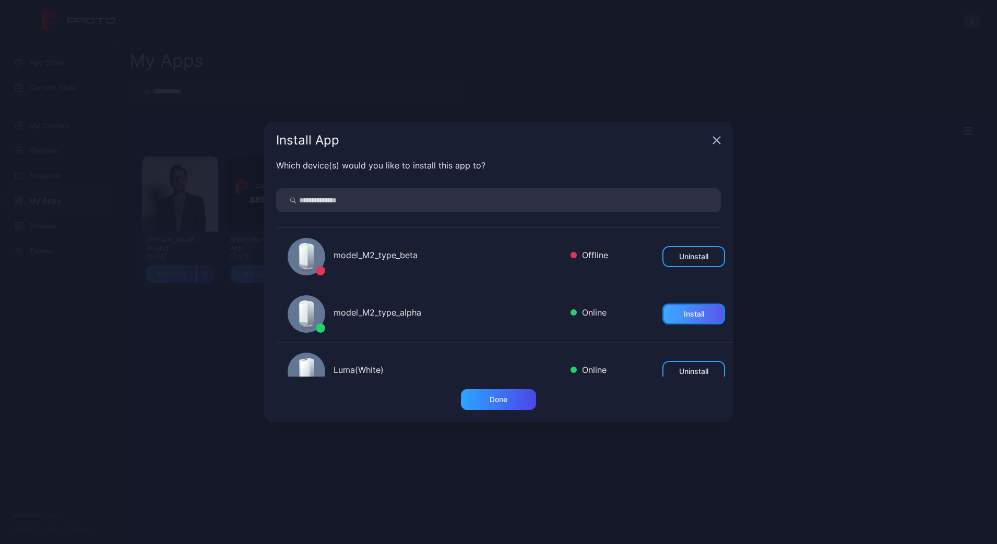
click at [677, 319] on div "Install" at bounding box center [693, 314] width 63 height 21
